Goal: Transaction & Acquisition: Subscribe to service/newsletter

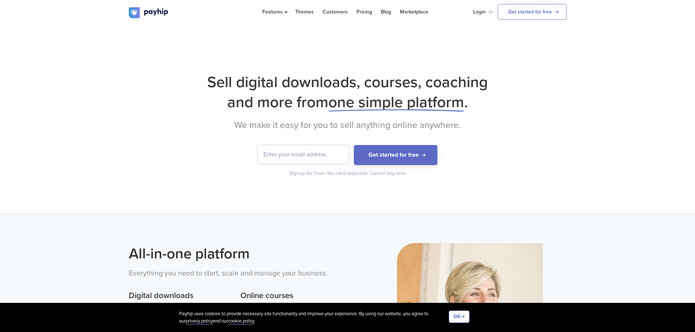
click at [311, 142] on div "Sell digital downloads, courses, coaching and more from one simple platform . W…" at bounding box center [348, 124] width 438 height 105
click at [311, 153] on input "email" at bounding box center [302, 154] width 91 height 19
type input "27grade@gmail.com"
click at [354, 145] on button "Get started for free" at bounding box center [395, 155] width 83 height 20
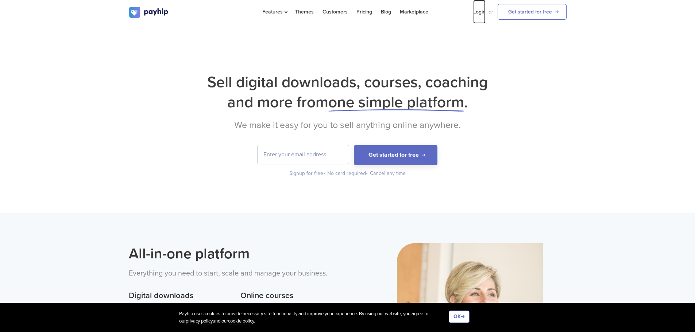
click at [476, 12] on link "Login" at bounding box center [479, 12] width 12 height 24
